Goal: Book appointment/travel/reservation

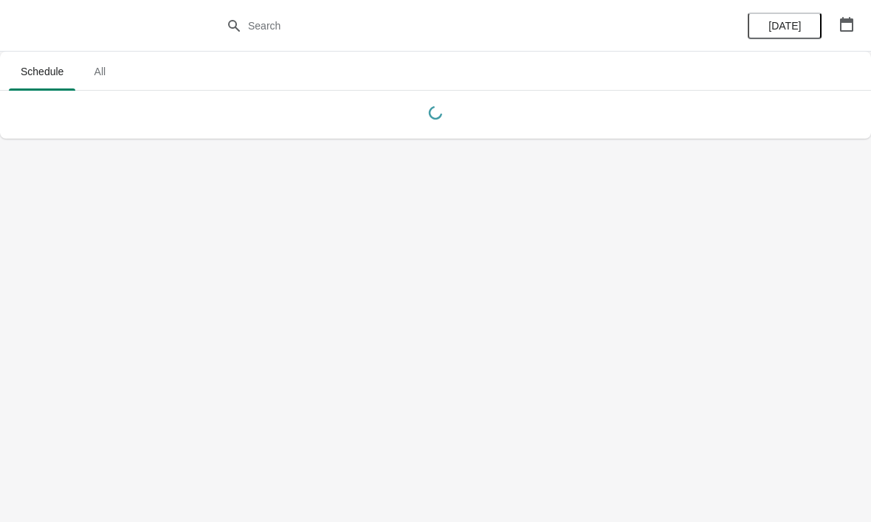
click at [797, 24] on span "[DATE]" at bounding box center [784, 26] width 32 height 12
click at [859, 25] on button "button" at bounding box center [846, 24] width 27 height 27
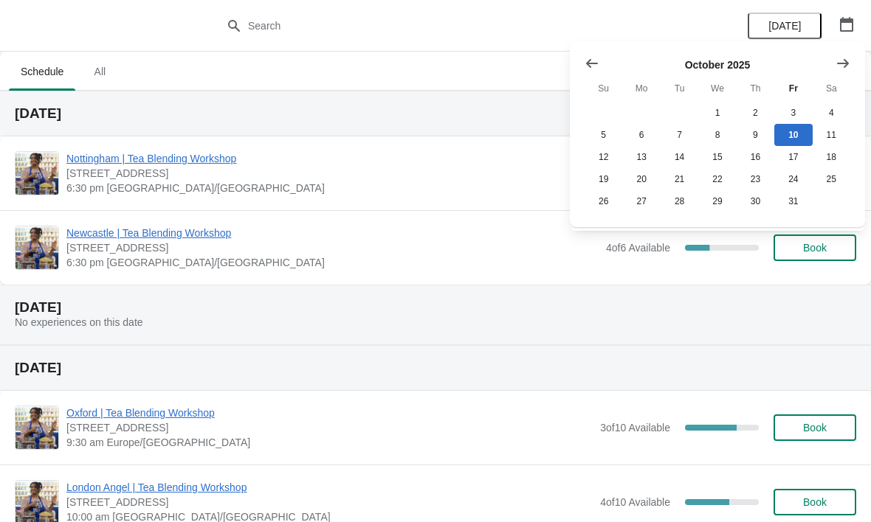
click at [850, 63] on button "Show next month, November 2025" at bounding box center [842, 63] width 27 height 27
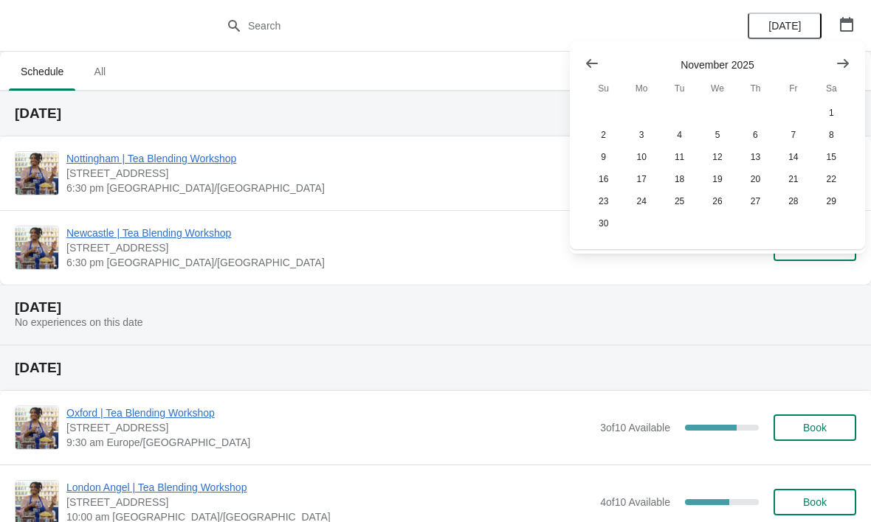
click at [831, 60] on button "Show next month, December 2025" at bounding box center [842, 63] width 27 height 27
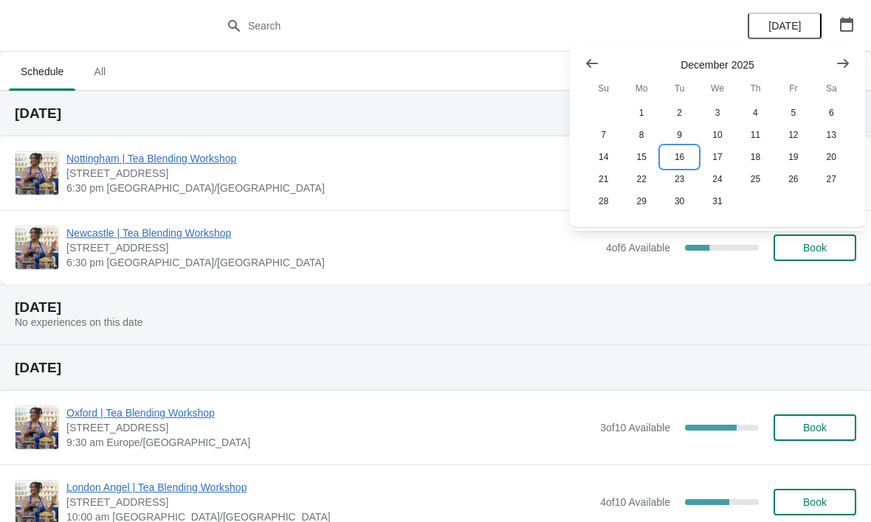
click at [682, 155] on button "16" at bounding box center [679, 157] width 38 height 22
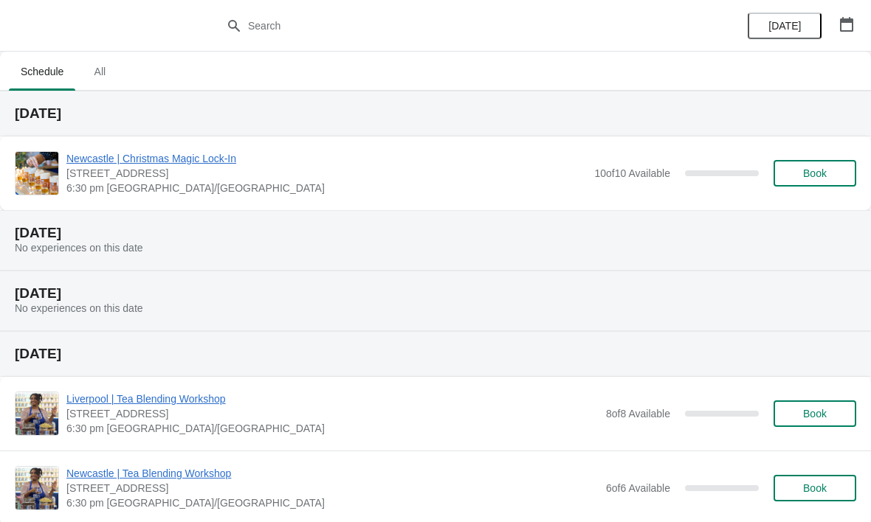
click at [823, 165] on button "Book" at bounding box center [814, 173] width 83 height 27
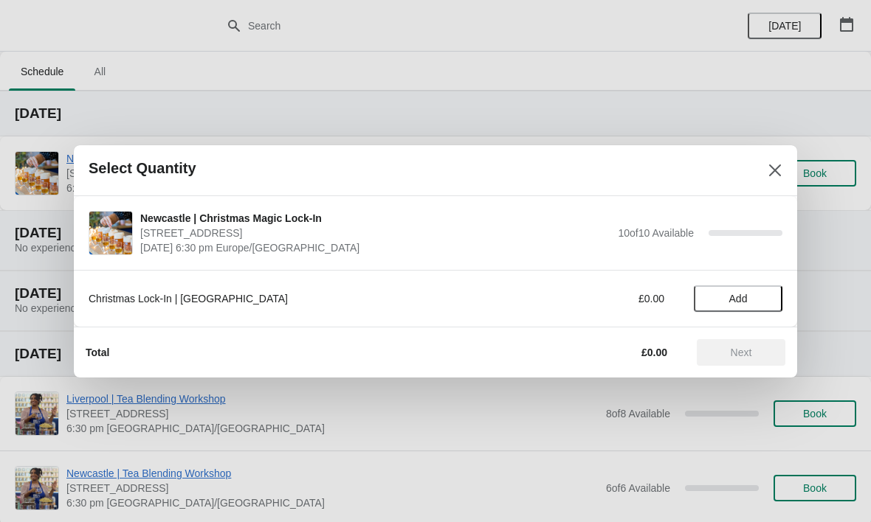
click at [742, 291] on button "Add" at bounding box center [737, 299] width 89 height 27
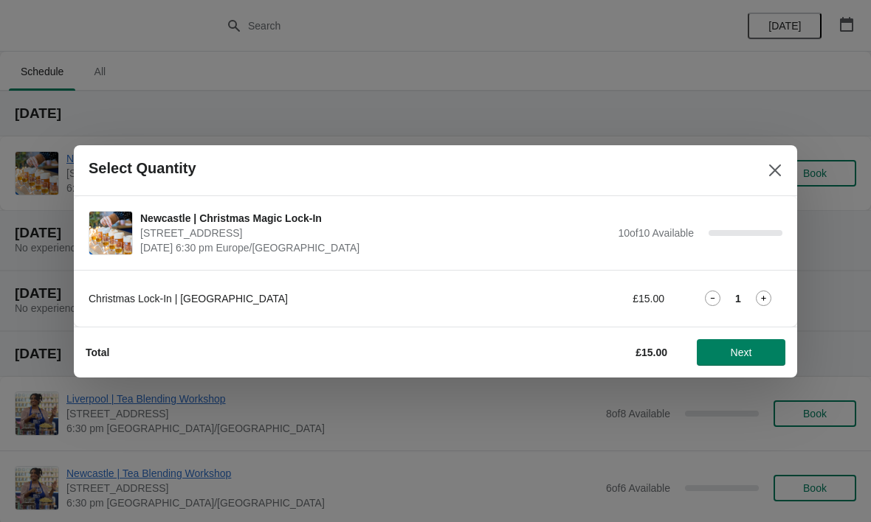
click at [739, 292] on strong "1" at bounding box center [738, 298] width 6 height 15
click at [762, 291] on icon at bounding box center [762, 298] width 15 height 15
click at [749, 347] on span "Next" at bounding box center [740, 353] width 21 height 12
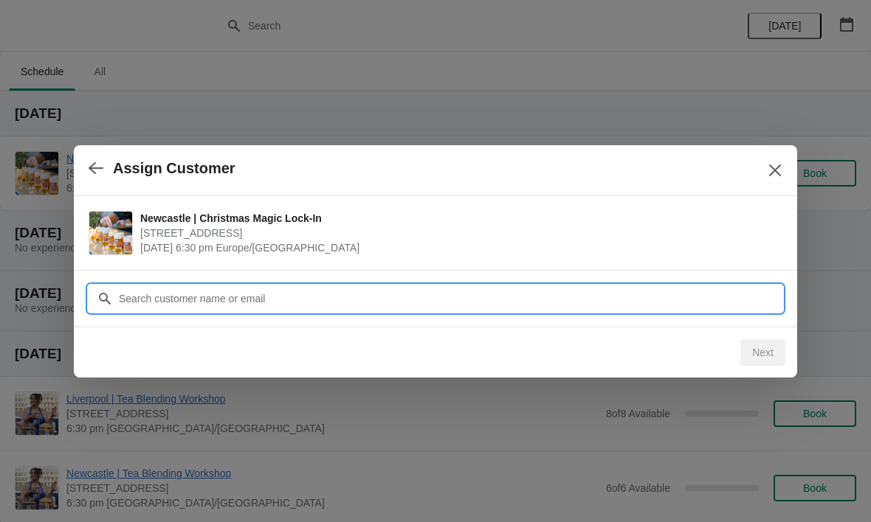
click at [198, 288] on input "Customer" at bounding box center [450, 299] width 664 height 27
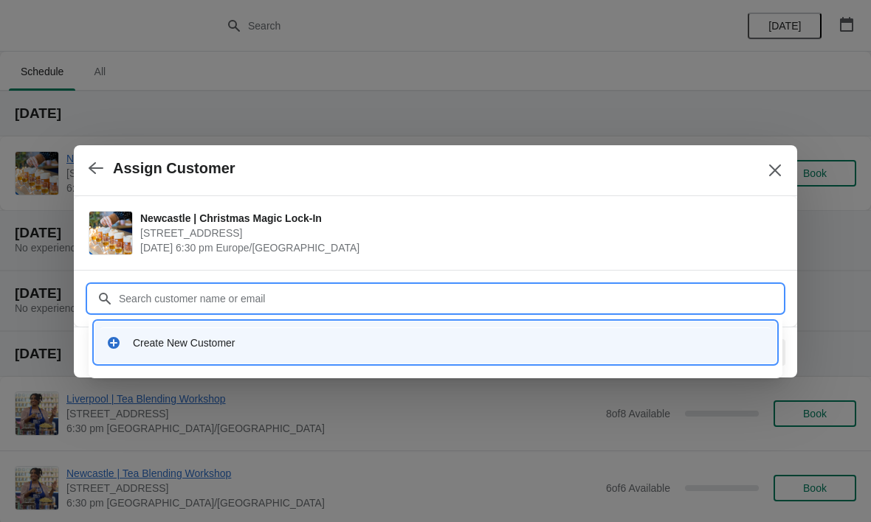
click at [190, 344] on div "Create New Customer" at bounding box center [448, 343] width 631 height 15
